Goal: Check status

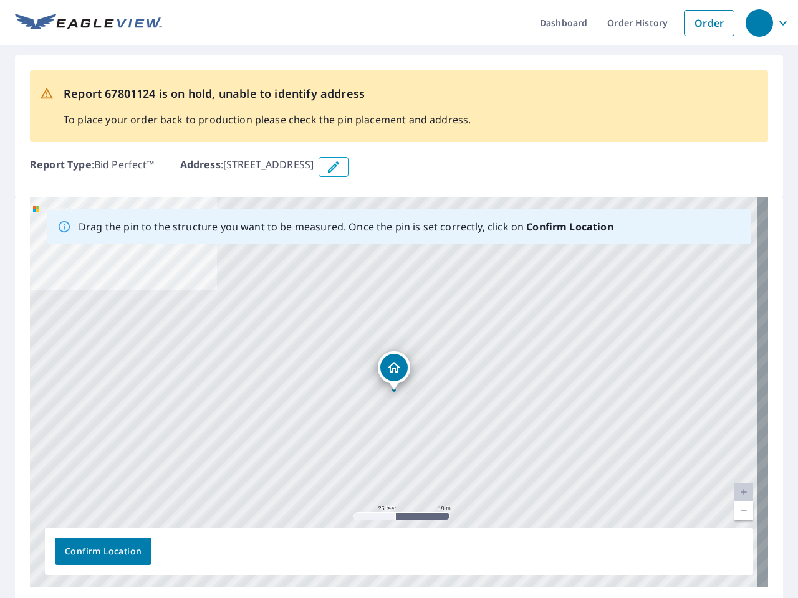
click at [399, 299] on div "[STREET_ADDRESS]" at bounding box center [399, 392] width 738 height 391
click at [759, 22] on div "button" at bounding box center [758, 22] width 27 height 27
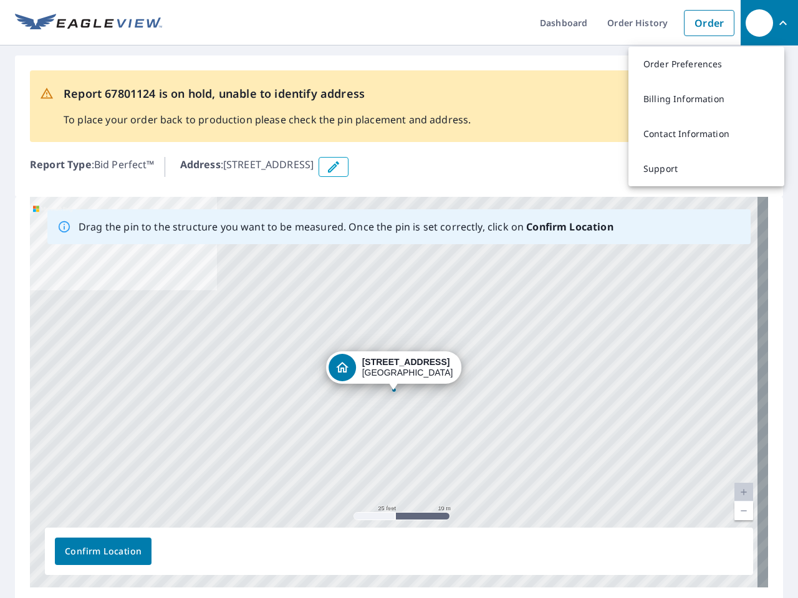
click at [341, 167] on icon "button" at bounding box center [333, 167] width 15 height 15
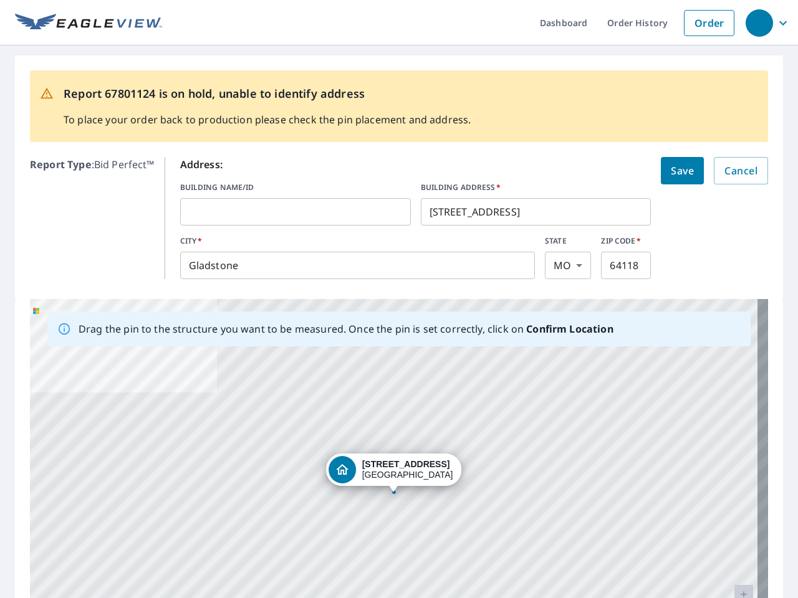
click at [393, 392] on div "[STREET_ADDRESS]" at bounding box center [399, 494] width 738 height 391
click at [733, 492] on div "[STREET_ADDRESS]" at bounding box center [399, 494] width 738 height 391
click at [733, 511] on div "[STREET_ADDRESS]" at bounding box center [399, 494] width 738 height 391
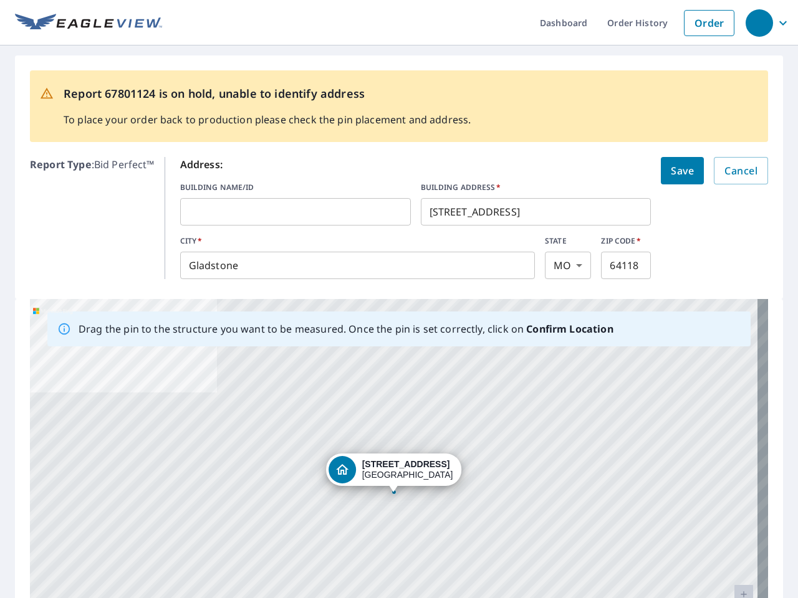
click at [103, 552] on div "[STREET_ADDRESS]" at bounding box center [399, 494] width 738 height 391
